Goal: Contribute content

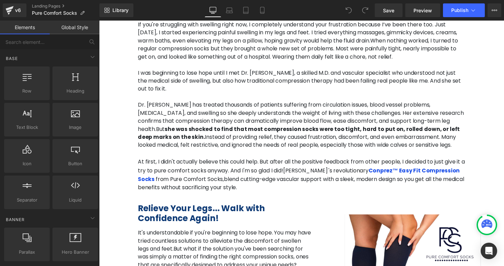
scroll to position [570, 0]
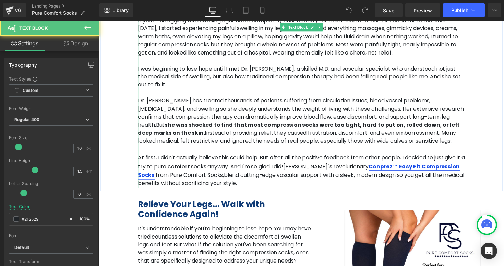
click at [345, 166] on link "Conprez™ Easy Fit Compression Socks" at bounding box center [304, 174] width 330 height 17
click at [338, 166] on link "Conprez™ Easy Fit Compression Socks" at bounding box center [304, 174] width 330 height 17
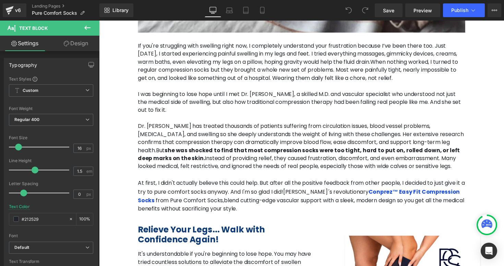
scroll to position [545, 0]
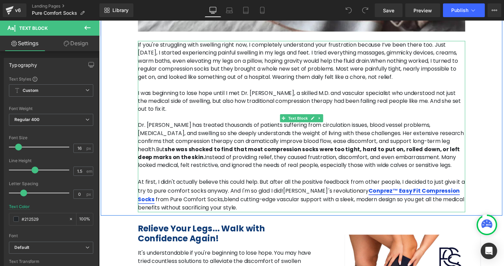
click at [321, 191] on link "Conprez™ Easy Fit Compression Socks" at bounding box center [304, 199] width 330 height 17
click at [326, 191] on link "Conprez™ Easy Fit Compression Socks" at bounding box center [304, 199] width 330 height 17
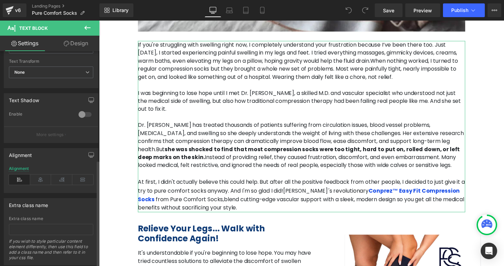
scroll to position [219, 0]
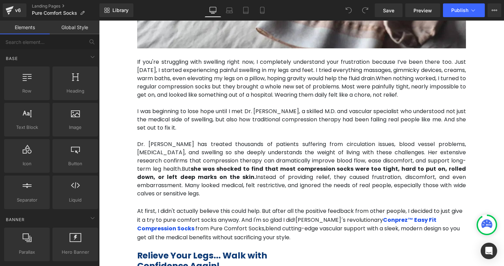
scroll to position [533, 0]
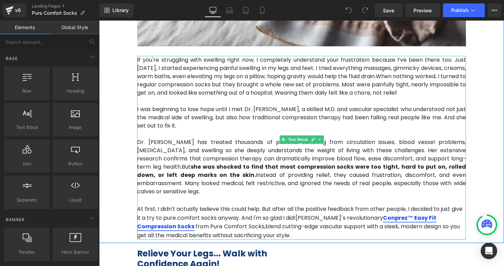
click at [321, 214] on link "Conprez™ Easy Fit Compression Socks" at bounding box center [286, 222] width 299 height 17
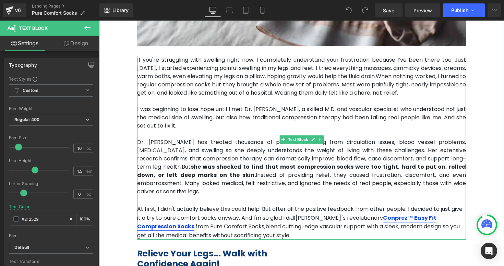
click at [333, 214] on link "Conprez™ Easy Fit Compression Socks" at bounding box center [286, 222] width 299 height 17
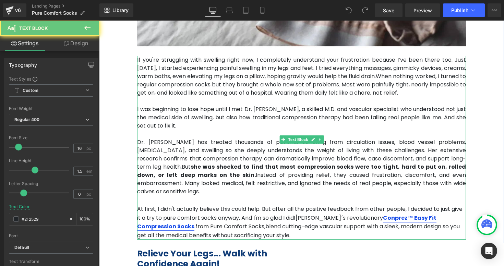
click at [340, 214] on link "Conprez™ Easy Fit Compression Socks" at bounding box center [286, 222] width 299 height 17
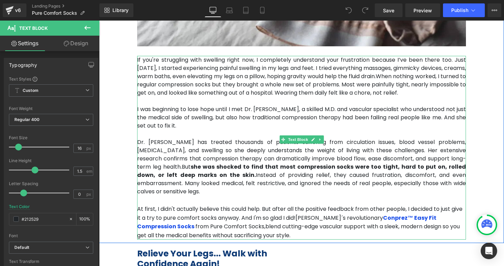
click at [340, 222] on span "blend cutting-edge vascular support with a sleek, modern design so you get all …" at bounding box center [298, 230] width 322 height 17
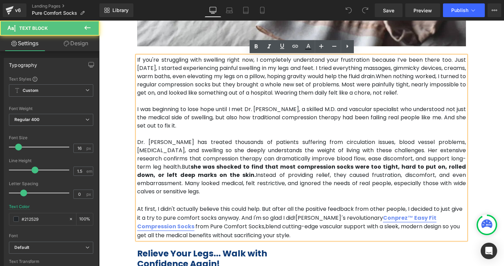
click at [350, 214] on link "Conprez™ Easy Fit Compression Socks" at bounding box center [286, 222] width 299 height 17
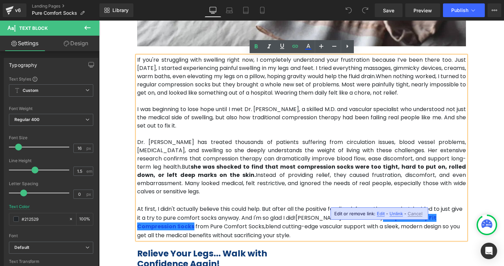
click at [381, 215] on span "Edit" at bounding box center [381, 214] width 8 height 6
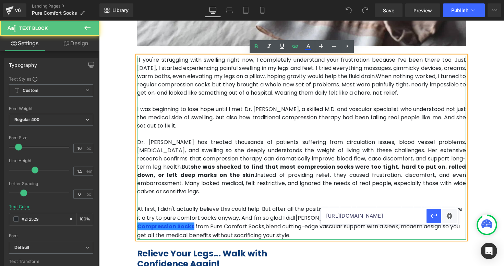
click at [364, 173] on p "Dr. [PERSON_NAME] has treated thousands of patients suffering from circulation …" at bounding box center [301, 167] width 329 height 58
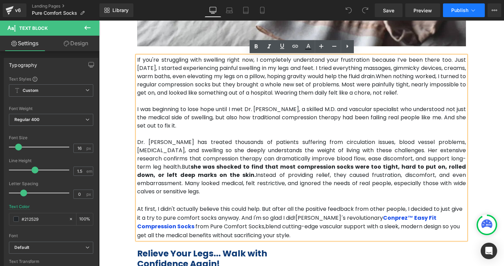
click at [466, 10] on span "Publish" at bounding box center [459, 10] width 17 height 5
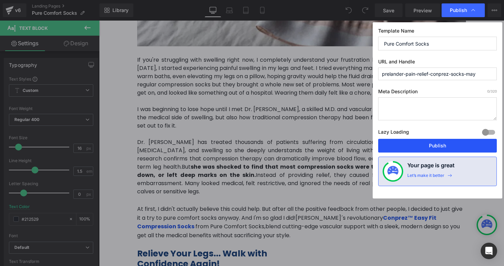
click at [418, 142] on button "Publish" at bounding box center [437, 146] width 119 height 14
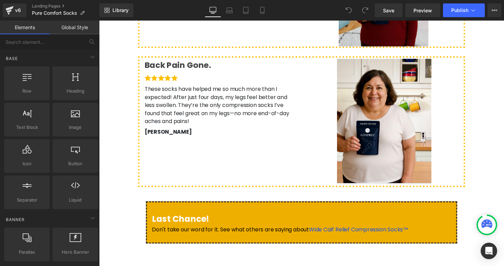
scroll to position [1871, 0]
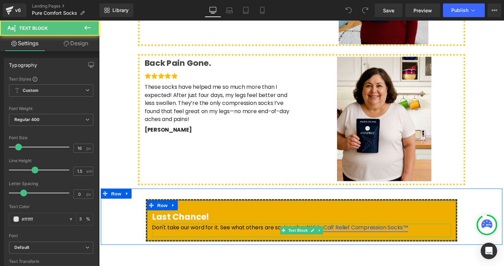
click at [347, 229] on link "Wide Calf Relief Compression Socks™" at bounding box center [365, 233] width 102 height 8
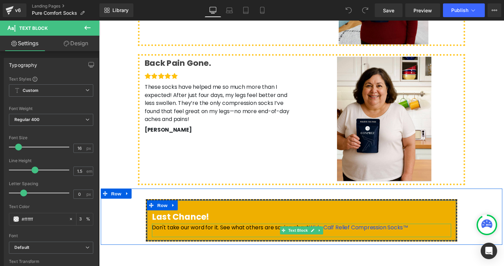
click at [272, 229] on span "Don't take our word for it. See what others are saying about" at bounding box center [233, 233] width 161 height 8
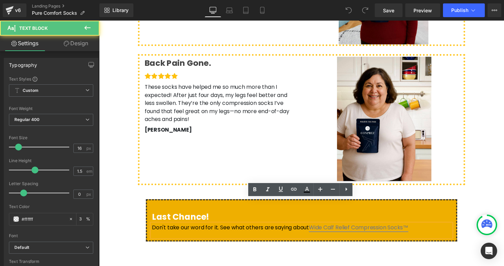
click at [314, 229] on link "Wide Calf Relief Compression Socks™" at bounding box center [365, 233] width 102 height 8
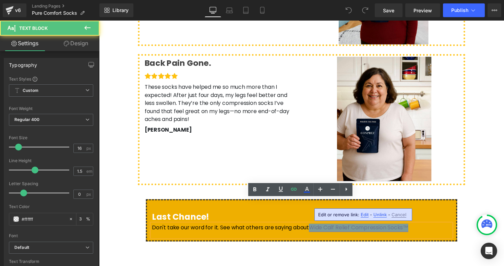
click at [389, 229] on link "Wide Calf Relief Compression Socks™" at bounding box center [365, 233] width 102 height 8
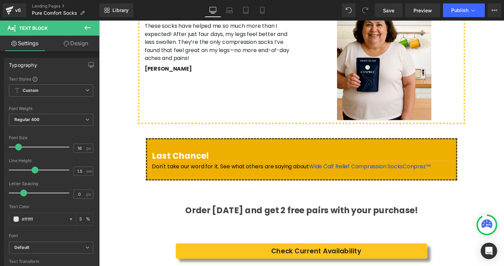
scroll to position [1936, 0]
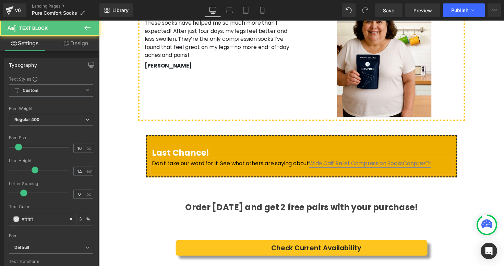
click at [388, 163] on link "Wide Calf Relief Compression SocksConprez™" at bounding box center [376, 167] width 125 height 8
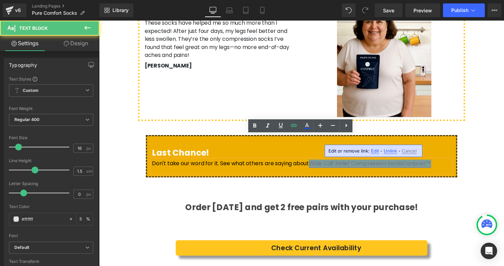
click at [414, 163] on link "Wide Calf Relief Compression SocksConprez™" at bounding box center [376, 167] width 125 height 8
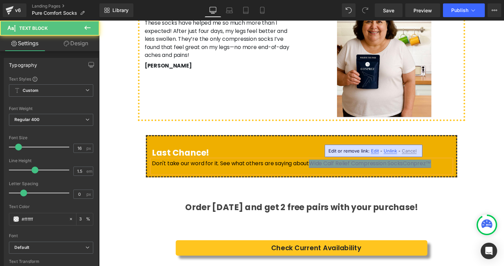
click at [414, 163] on link "Wide Calf Relief Compression SocksConprez™" at bounding box center [376, 167] width 125 height 8
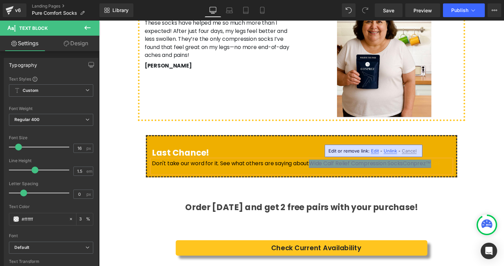
click at [394, 163] on link "Wide Calf Relief Compression SocksConprez™" at bounding box center [376, 167] width 125 height 8
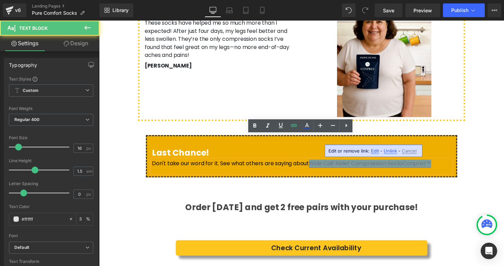
click at [314, 163] on link "Wide Calf Relief Compression SocksConprez™" at bounding box center [376, 167] width 125 height 8
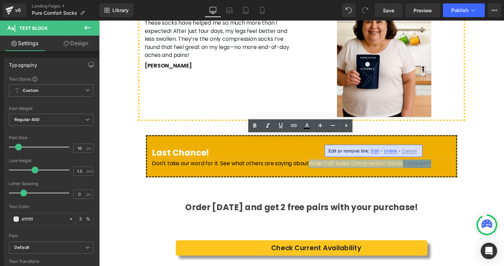
drag, startPoint x: 300, startPoint y: 143, endPoint x: 388, endPoint y: 143, distance: 88.1
click at [388, 163] on link "Wide Calf Relief Compression SocksConprez™" at bounding box center [376, 167] width 125 height 8
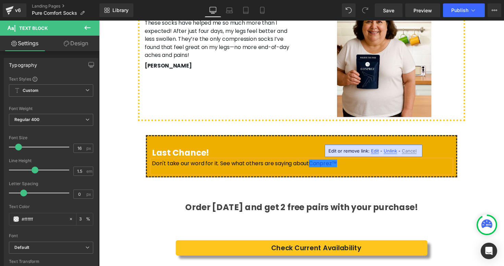
click at [328, 163] on p "Don't take our word for it. See what others are saying about Conprez™ Ea E" at bounding box center [306, 167] width 306 height 8
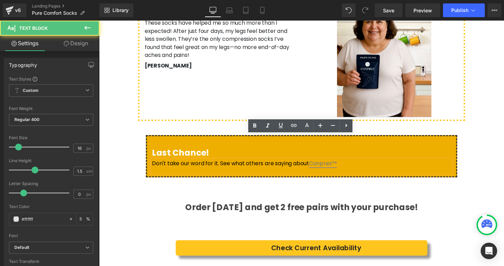
click at [322, 163] on link "Conprez™" at bounding box center [328, 167] width 29 height 8
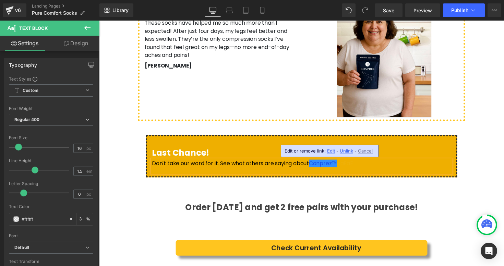
click at [333, 163] on p "Don't take our word for it. See what others are saying about Conprez™ ea Ea E" at bounding box center [306, 167] width 306 height 8
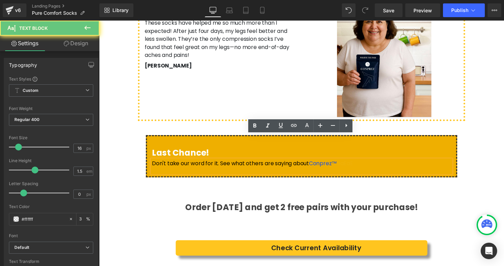
click at [329, 163] on p "Don't take our word for it. See what others are saying about Conprez™ ea Ea E" at bounding box center [306, 167] width 306 height 8
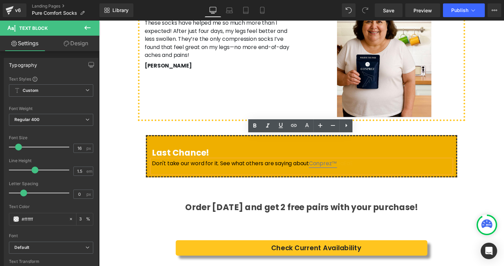
click at [324, 163] on link "Conprez™" at bounding box center [328, 167] width 29 height 8
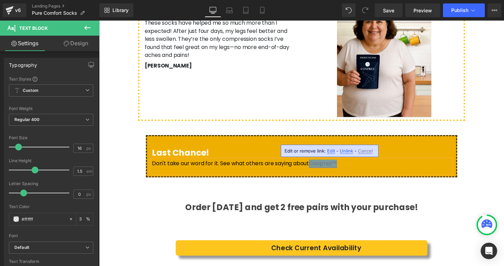
click at [325, 163] on link "Conprez™" at bounding box center [328, 167] width 29 height 8
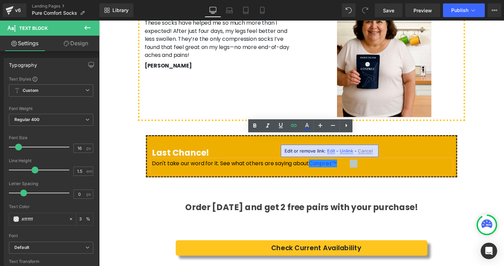
drag, startPoint x: 340, startPoint y: 144, endPoint x: 346, endPoint y: 142, distance: 7.1
click at [346, 163] on p "Don't take our word for it. See what others are saying about Conprez™ E ea Ea E" at bounding box center [306, 167] width 306 height 8
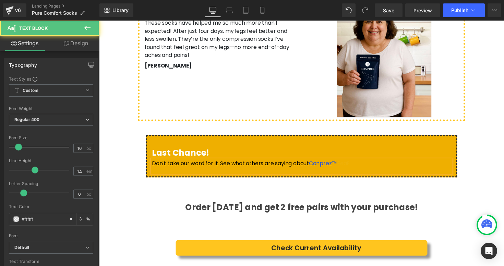
click at [342, 163] on p "Don't take our word for it. See what others are saying about Conprez™ E ea E" at bounding box center [306, 167] width 306 height 8
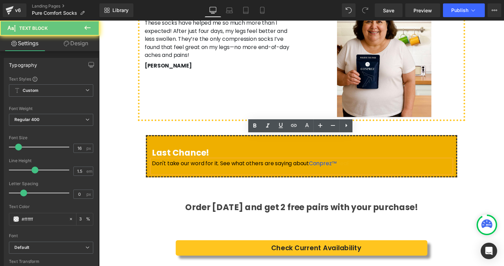
click at [340, 163] on p "Don't take our word for it. See what others are saying about Conprez™ E ea E" at bounding box center [306, 167] width 306 height 8
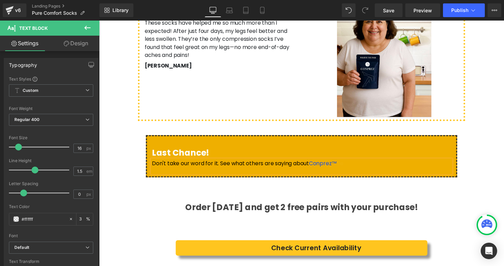
click at [323, 163] on div "Don't take our word for it. See what others are saying about Conprez™ E e" at bounding box center [306, 170] width 306 height 14
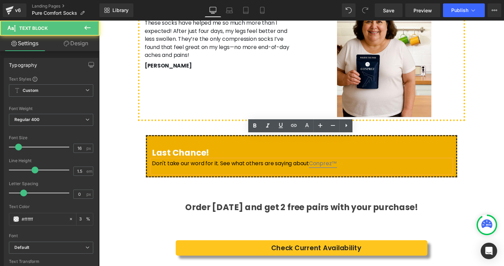
click at [314, 163] on link "Conprez™" at bounding box center [328, 167] width 29 height 8
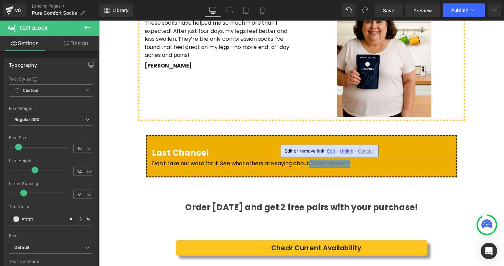
click at [314, 163] on link "CEasy onprez™" at bounding box center [335, 167] width 42 height 8
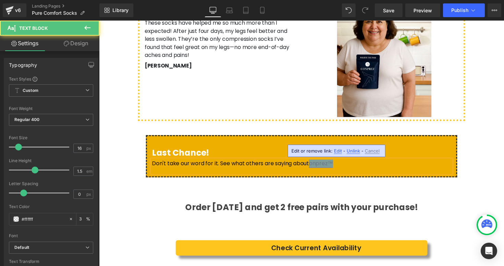
click at [314, 163] on link "onprez™" at bounding box center [326, 167] width 25 height 8
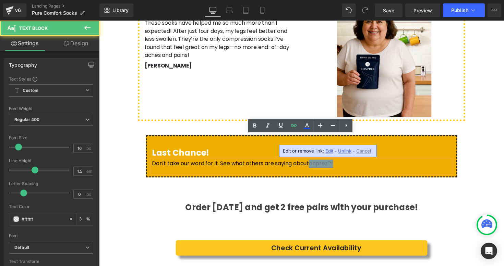
click at [314, 163] on link "onprez™" at bounding box center [326, 167] width 25 height 8
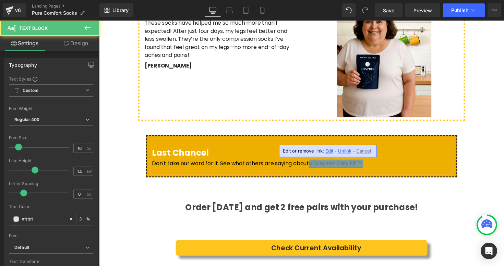
click at [314, 163] on link "oConprez Easy Fit ™" at bounding box center [341, 167] width 55 height 8
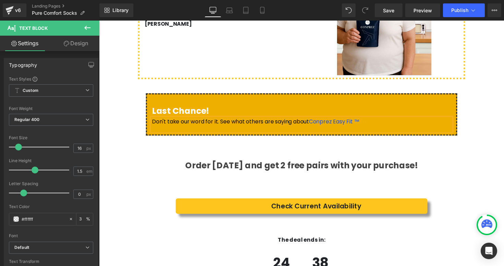
scroll to position [1978, 0]
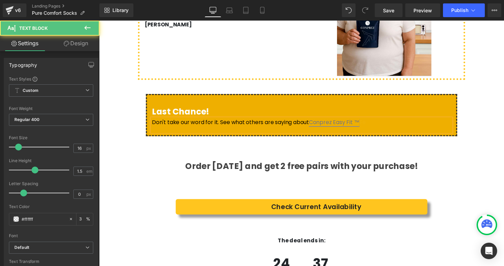
click at [343, 121] on link "Conprez Easy Fit ™" at bounding box center [340, 125] width 52 height 8
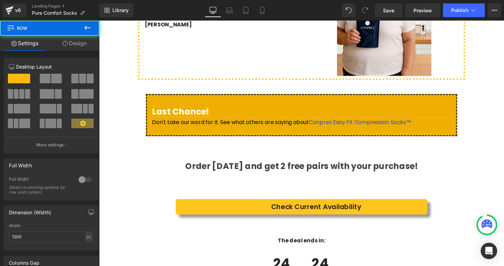
click at [490, 111] on div "Last Chance! Heading Don't take our word for it. See what others are saying abo…" at bounding box center [306, 114] width 411 height 58
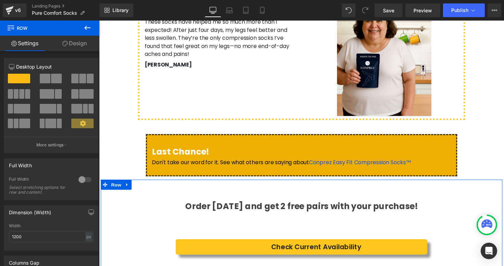
scroll to position [1871, 0]
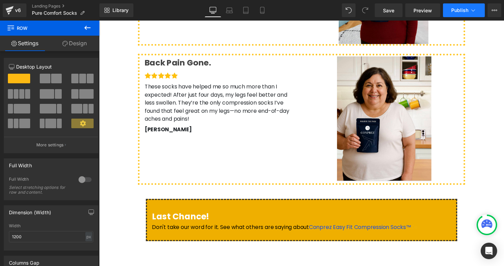
click at [459, 12] on span "Publish" at bounding box center [459, 10] width 17 height 5
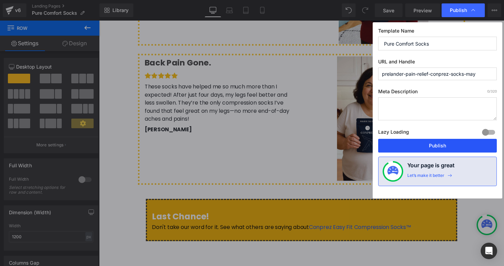
click at [419, 149] on button "Publish" at bounding box center [437, 146] width 119 height 14
